Goal: Task Accomplishment & Management: Use online tool/utility

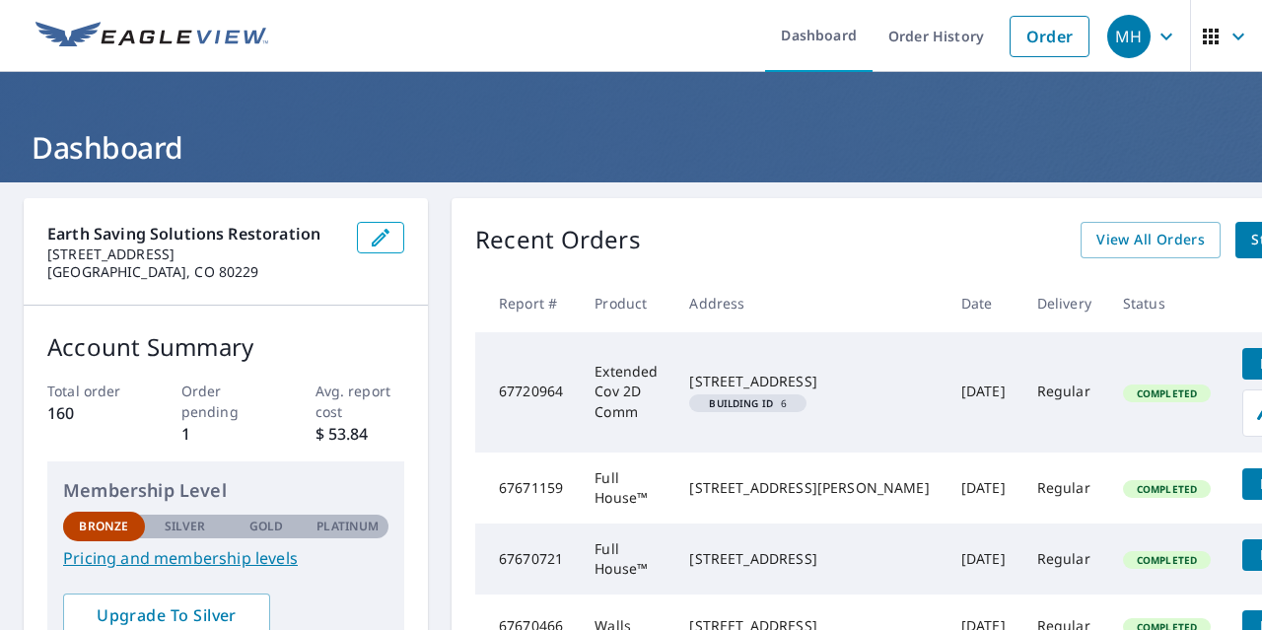
scroll to position [0, 44]
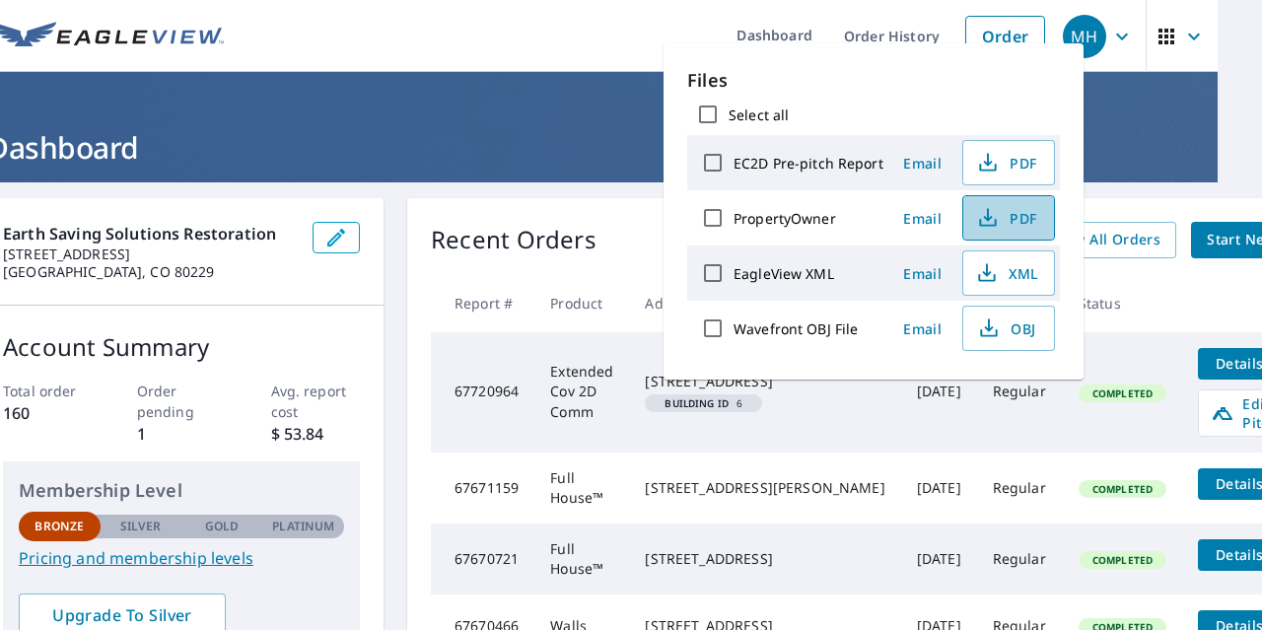
click at [1003, 221] on span "PDF" at bounding box center [1006, 218] width 63 height 24
click at [1007, 165] on span "PDF" at bounding box center [1006, 163] width 63 height 24
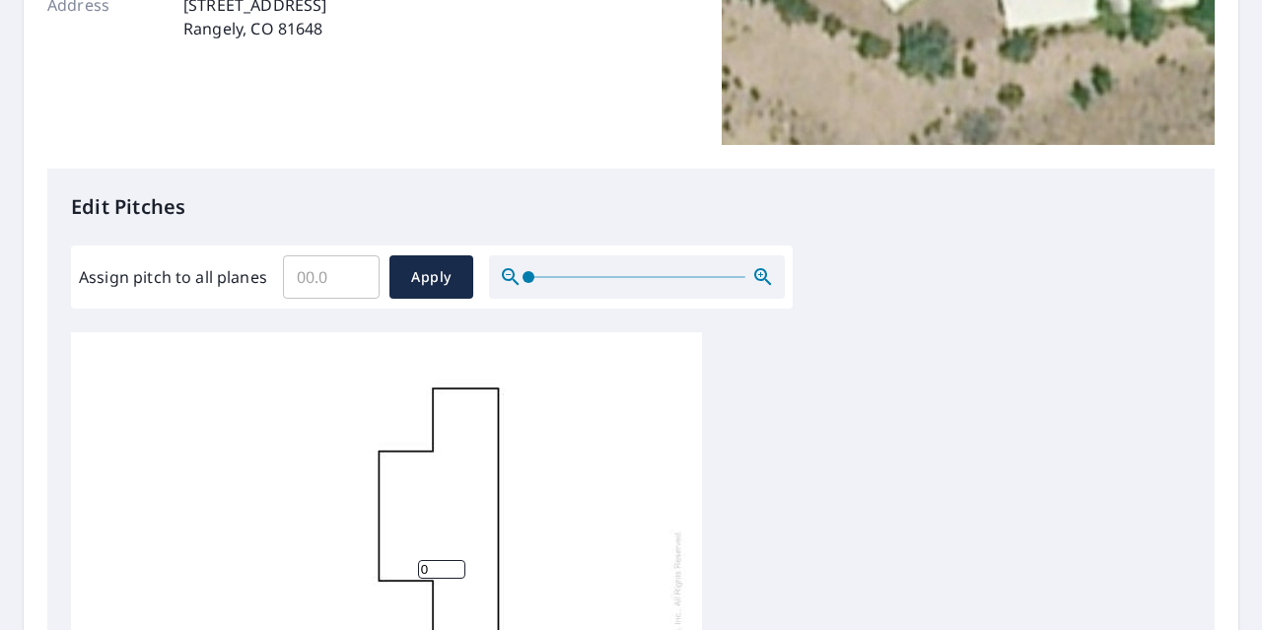
scroll to position [493, 0]
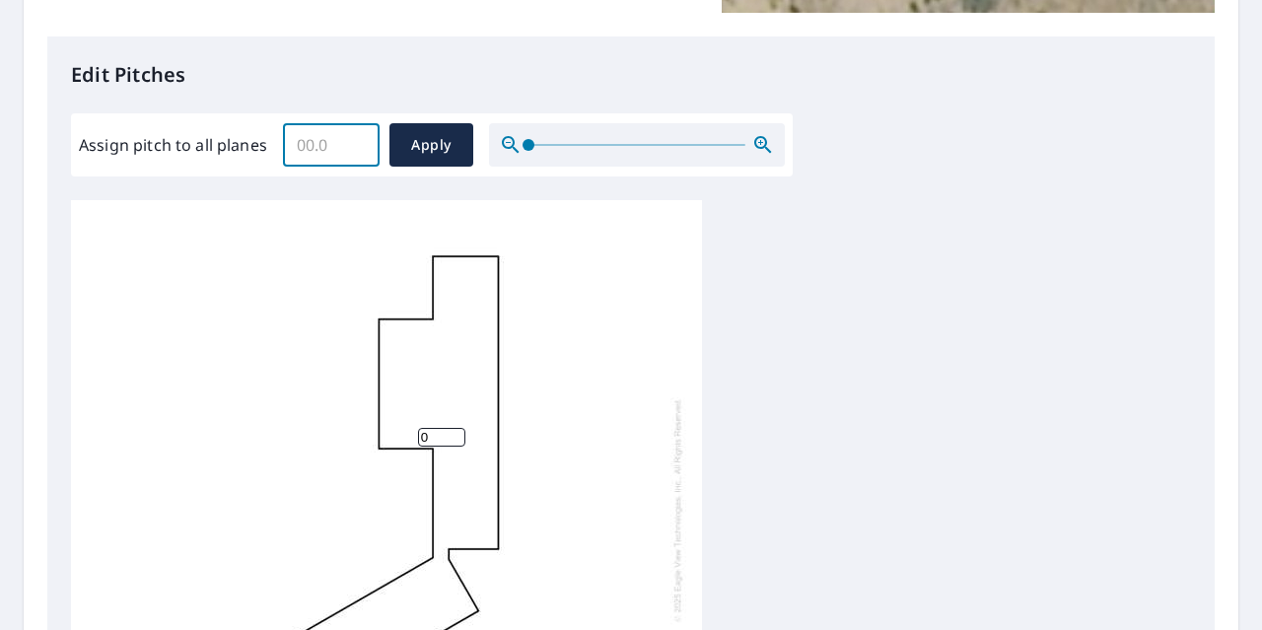
click at [341, 154] on input "Assign pitch to all planes" at bounding box center [331, 144] width 97 height 55
type input "0"
click at [433, 130] on button "Apply" at bounding box center [431, 144] width 84 height 43
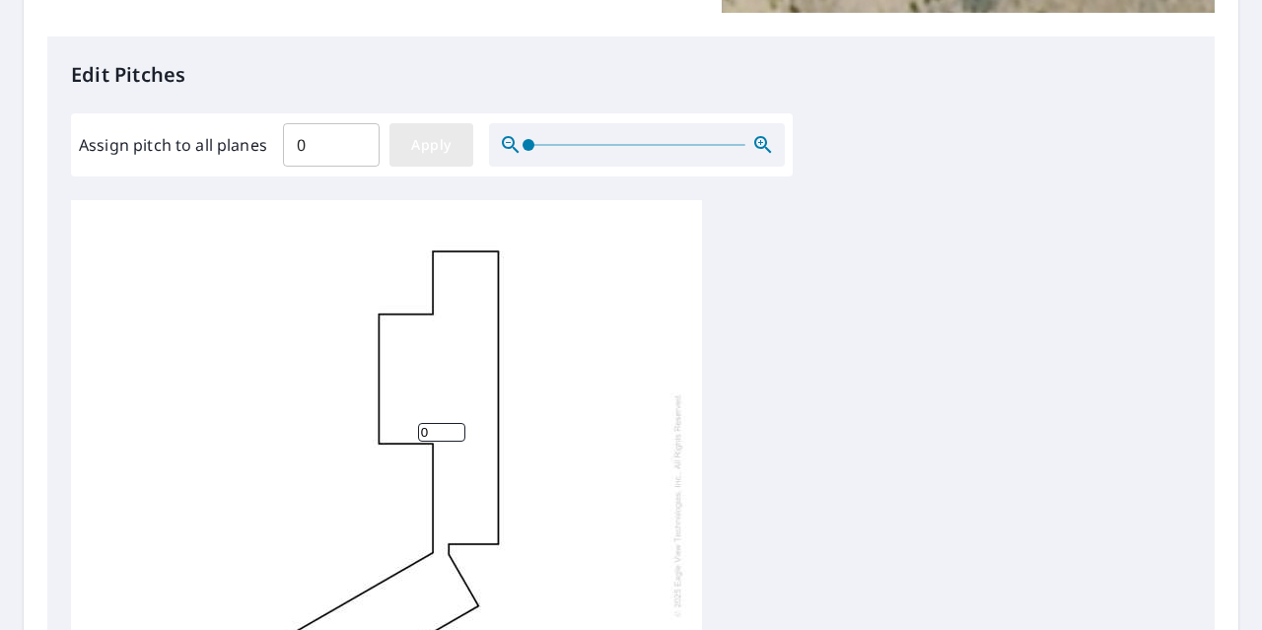
click at [408, 142] on span "Apply" at bounding box center [431, 145] width 52 height 25
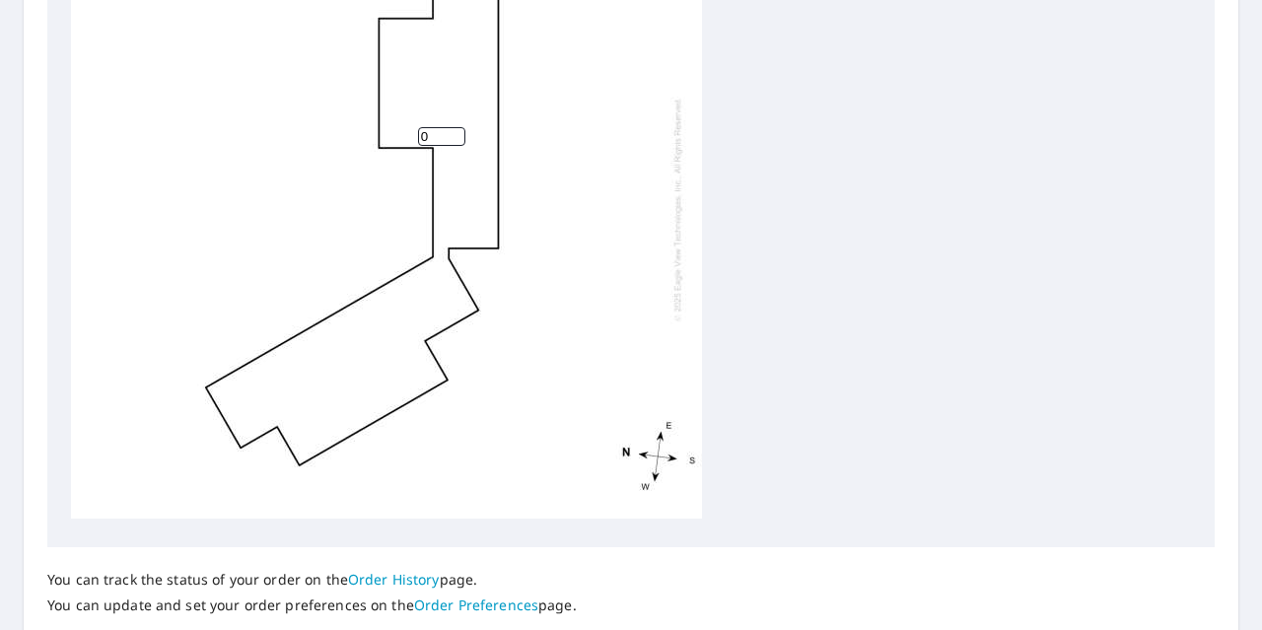
scroll to position [929, 0]
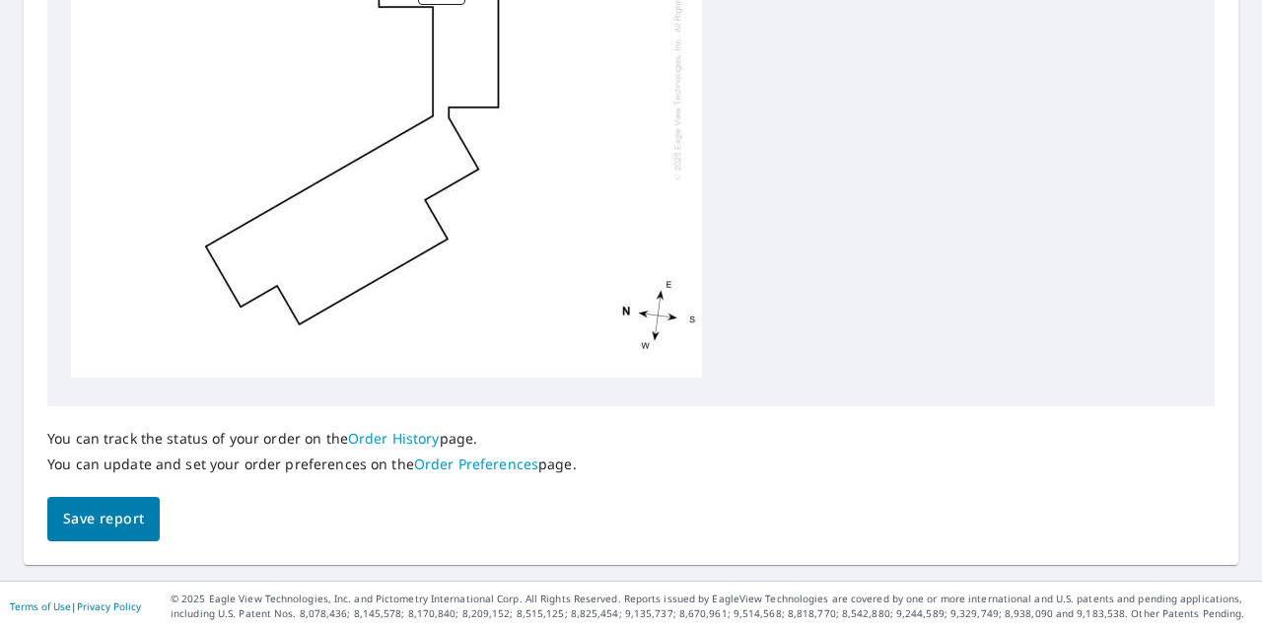
click at [98, 512] on span "Save report" at bounding box center [103, 519] width 81 height 25
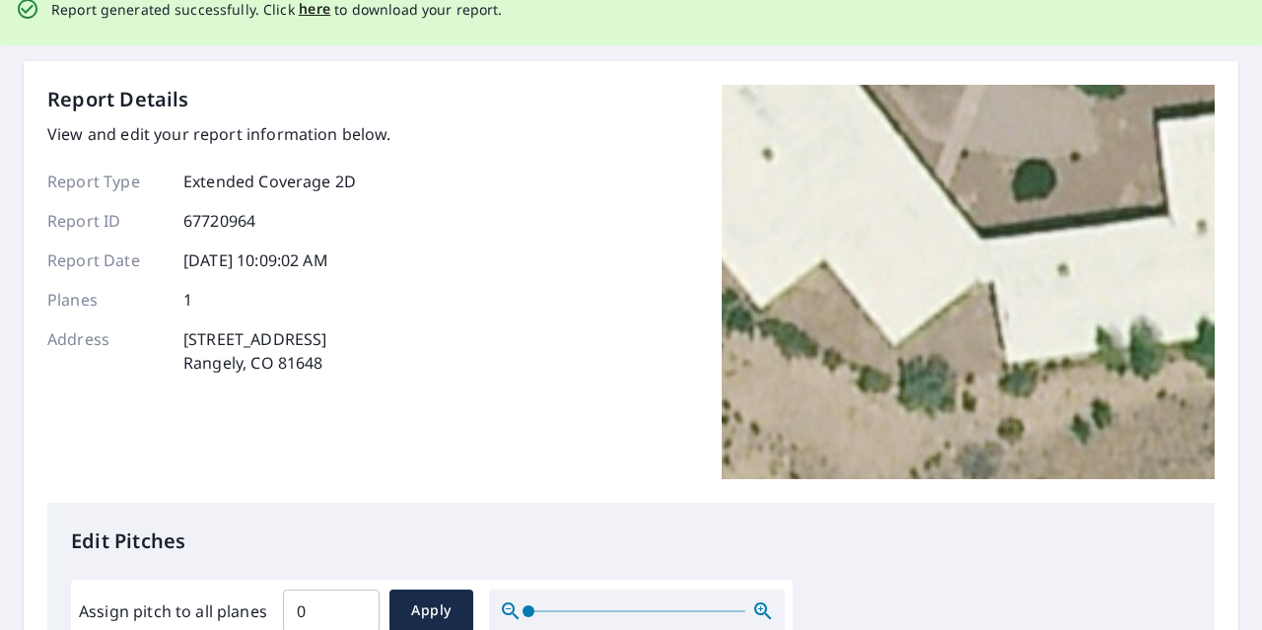
scroll to position [0, 0]
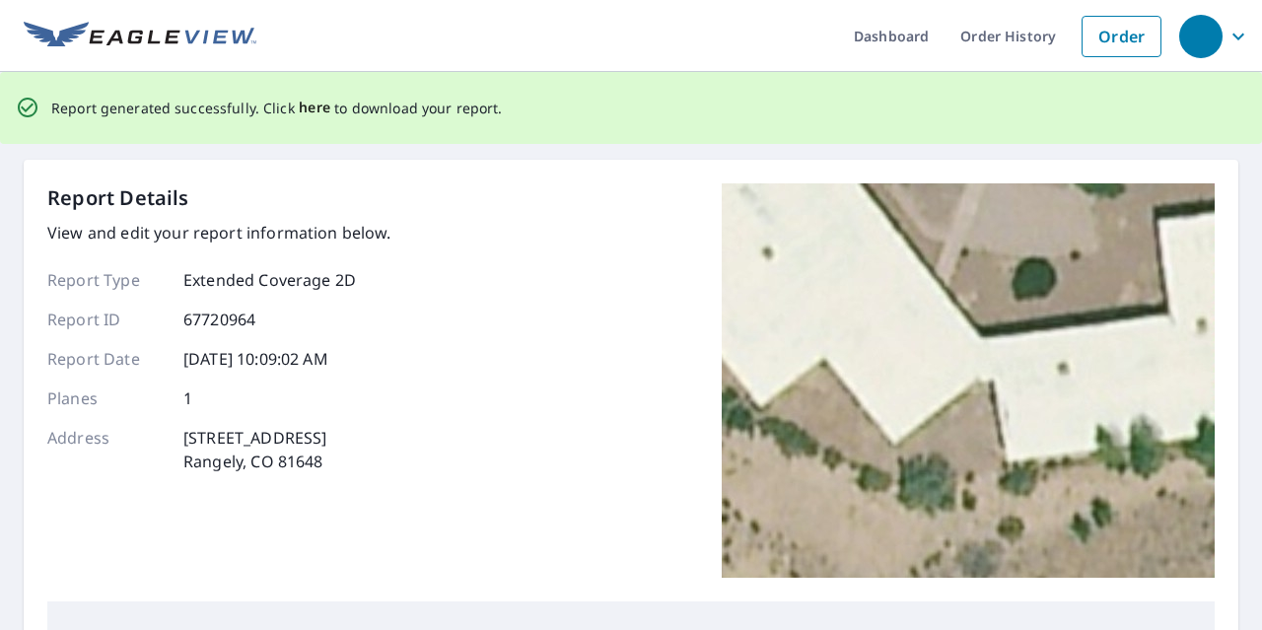
click at [307, 106] on span "here" at bounding box center [315, 108] width 33 height 25
